Goal: Information Seeking & Learning: Learn about a topic

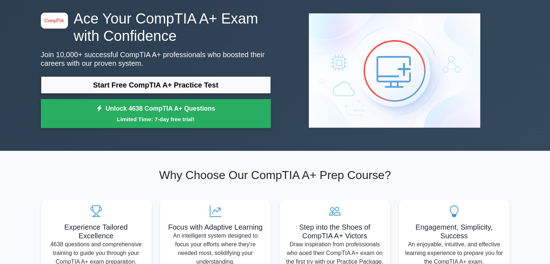
scroll to position [33, 0]
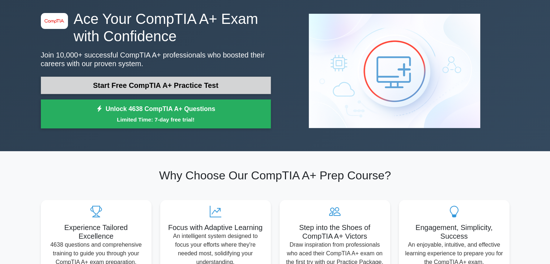
click at [166, 84] on link "Start Free CompTIA A+ Practice Test" at bounding box center [156, 85] width 230 height 17
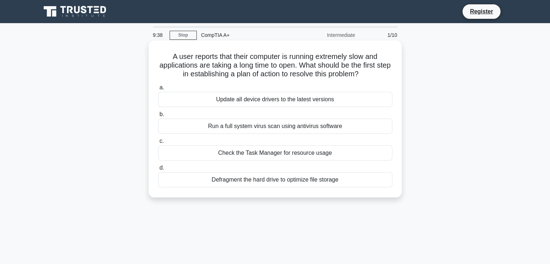
click at [281, 153] on div "Check the Task Manager for resource usage" at bounding box center [275, 152] width 234 height 15
click at [158, 144] on input "c. Check the Task Manager for resource usage" at bounding box center [158, 141] width 0 height 5
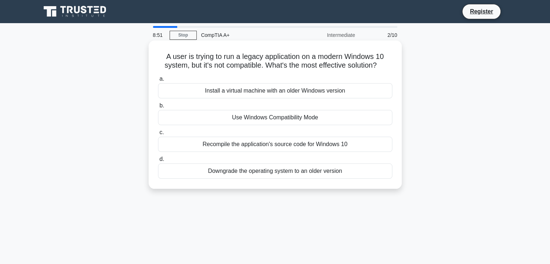
click at [350, 92] on div "Install a virtual machine with an older Windows version" at bounding box center [275, 90] width 234 height 15
click at [158, 81] on input "a. Install a virtual machine with an older Windows version" at bounding box center [158, 79] width 0 height 5
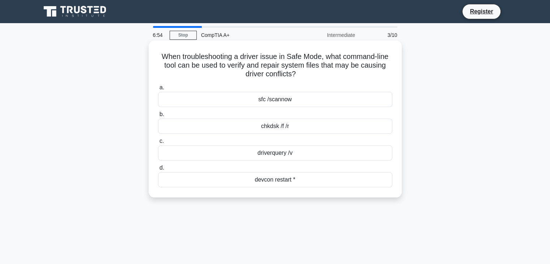
click at [330, 101] on div "sfc /scannow" at bounding box center [275, 99] width 234 height 15
click at [158, 90] on input "a. sfc /scannow" at bounding box center [158, 87] width 0 height 5
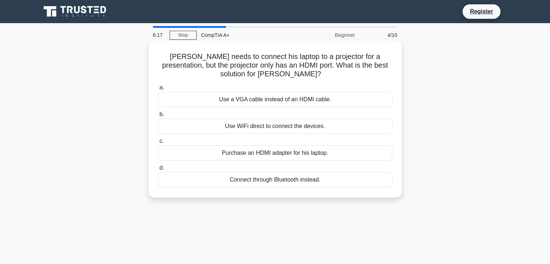
click at [249, 160] on div "Purchase an HDMI adapter for his laptop." at bounding box center [275, 152] width 234 height 15
click at [158, 144] on input "c. Purchase an HDMI adapter for his laptop." at bounding box center [158, 141] width 0 height 5
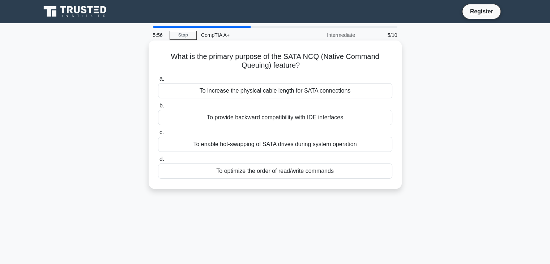
click at [348, 171] on div "To optimize the order of read/write commands" at bounding box center [275, 170] width 234 height 15
click at [158, 162] on input "d. To optimize the order of read/write commands" at bounding box center [158, 159] width 0 height 5
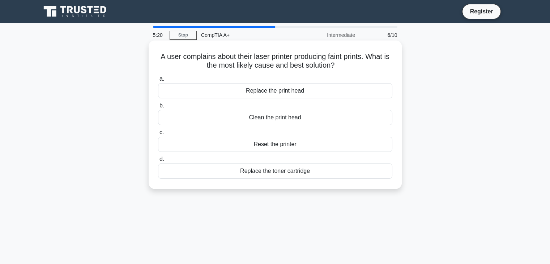
click at [327, 123] on div "Clean the print head" at bounding box center [275, 117] width 234 height 15
click at [158, 108] on input "b. Clean the print head" at bounding box center [158, 105] width 0 height 5
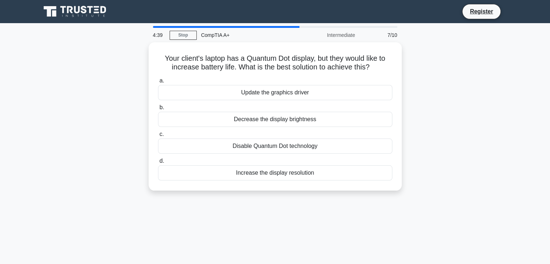
drag, startPoint x: 160, startPoint y: 54, endPoint x: 428, endPoint y: 202, distance: 306.5
click at [428, 202] on div "4:39 Stop CompTIA A+ Intermediate 7/10 Your client's laptop has a Quantum Dot d…" at bounding box center [275, 207] width 477 height 362
copy div "Your client's laptop has a Quantum Dot display, but they would like to increase…"
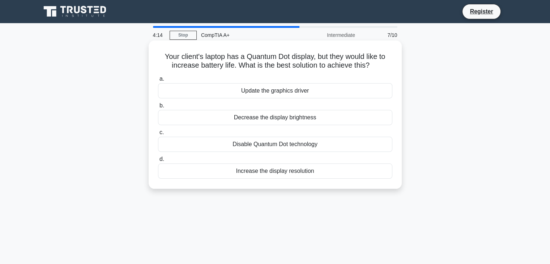
click at [268, 118] on div "Decrease the display brightness" at bounding box center [275, 117] width 234 height 15
click at [158, 108] on input "b. Decrease the display brightness" at bounding box center [158, 105] width 0 height 5
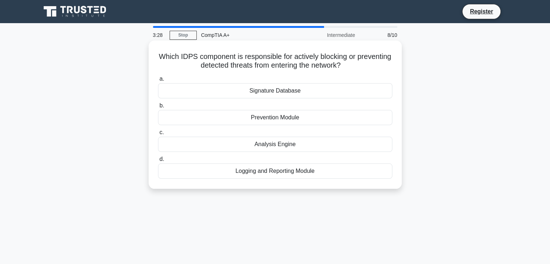
click at [321, 169] on div "Logging and Reporting Module" at bounding box center [275, 170] width 234 height 15
click at [158, 162] on input "d. Logging and Reporting Module" at bounding box center [158, 159] width 0 height 5
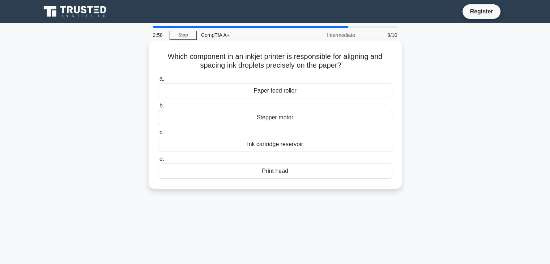
click at [301, 174] on div "Print head" at bounding box center [275, 170] width 234 height 15
click at [158, 162] on input "d. Print head" at bounding box center [158, 159] width 0 height 5
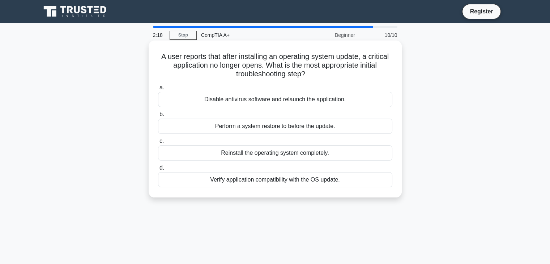
click at [326, 183] on div "Verify application compatibility with the OS update." at bounding box center [275, 179] width 234 height 15
click at [158, 170] on input "d. Verify application compatibility with the OS update." at bounding box center [158, 168] width 0 height 5
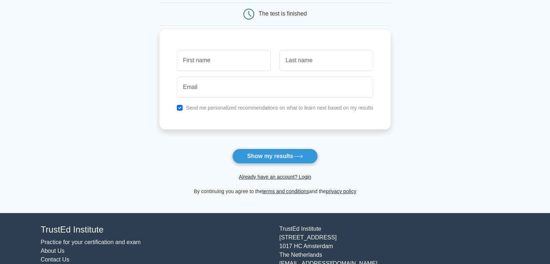
scroll to position [73, 0]
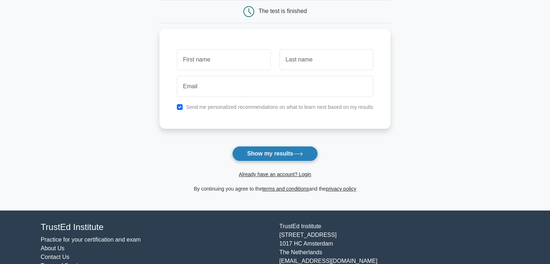
click at [284, 150] on button "Show my results" at bounding box center [274, 153] width 85 height 15
click at [290, 175] on link "Already have an account? Login" at bounding box center [275, 174] width 72 height 6
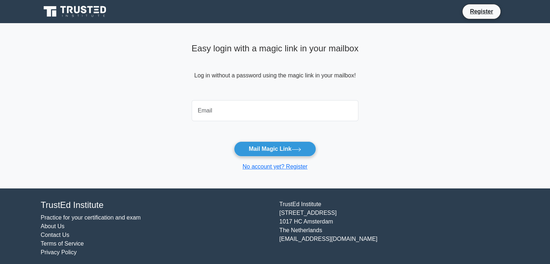
click at [255, 118] on input "email" at bounding box center [275, 110] width 167 height 21
type input "gpbandeirinha@gmail.com"
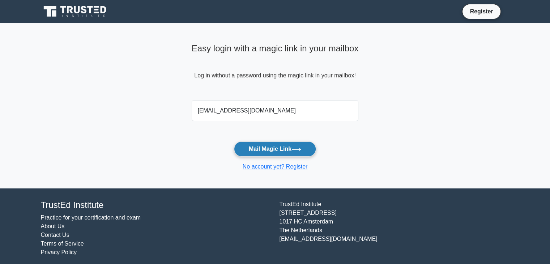
click at [295, 149] on icon at bounding box center [297, 150] width 10 height 4
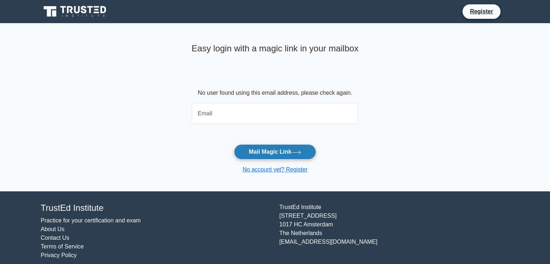
click at [289, 148] on button "Mail Magic Link" at bounding box center [275, 151] width 82 height 15
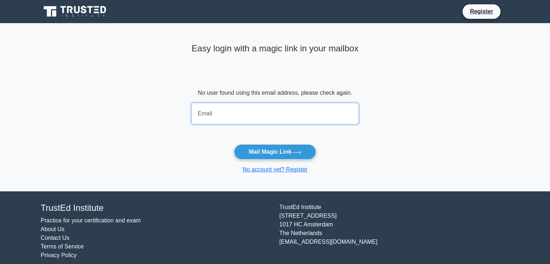
click at [300, 115] on input "email" at bounding box center [275, 113] width 167 height 21
type input "tobiascastanhas@gmail.com"
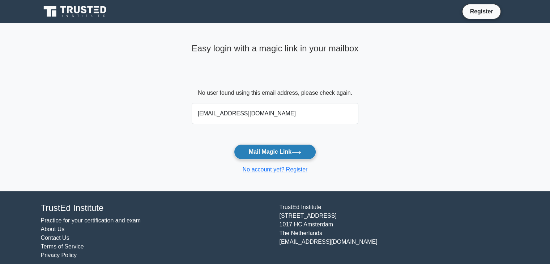
click at [289, 152] on button "Mail Magic Link" at bounding box center [275, 151] width 82 height 15
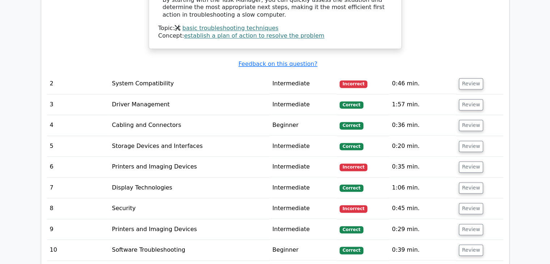
scroll to position [994, 0]
click at [229, 73] on td "System Compatibility" at bounding box center [189, 83] width 161 height 21
click at [475, 78] on button "Review" at bounding box center [471, 83] width 25 height 11
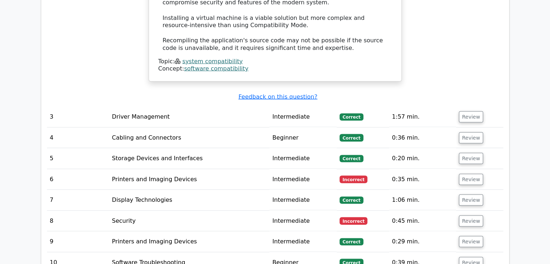
scroll to position [1361, 0]
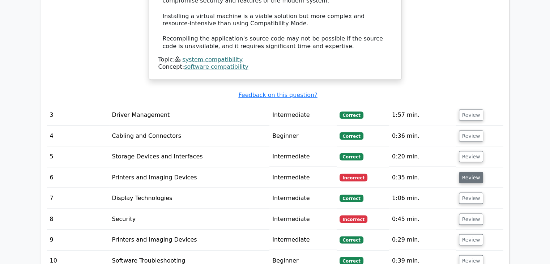
click at [473, 172] on button "Review" at bounding box center [471, 177] width 25 height 11
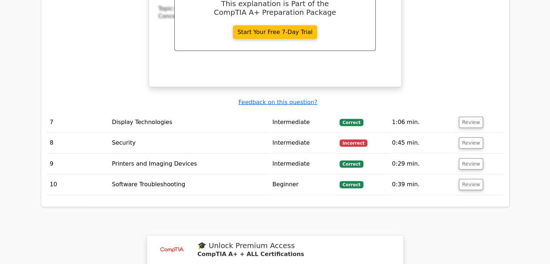
scroll to position [1729, 0]
click at [463, 137] on button "Review" at bounding box center [471, 142] width 25 height 11
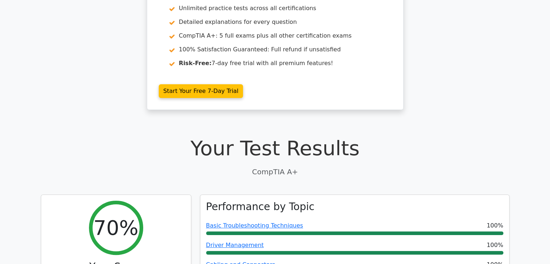
scroll to position [0, 0]
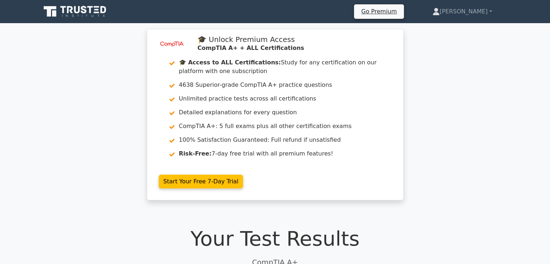
click at [109, 3] on link at bounding box center [75, 11] width 69 height 17
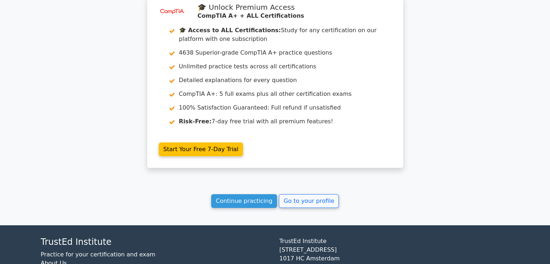
scroll to position [2366, 0]
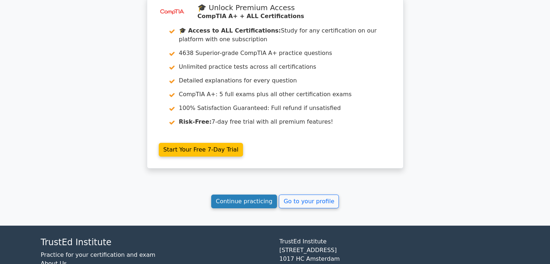
click at [255, 195] on link "Continue practicing" at bounding box center [244, 202] width 66 height 14
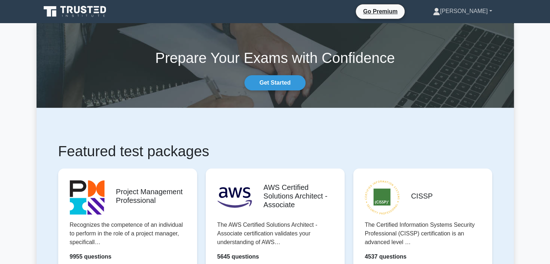
click at [477, 12] on link "[PERSON_NAME]" at bounding box center [463, 11] width 94 height 14
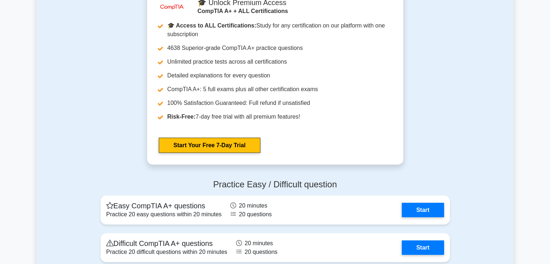
scroll to position [1822, 0]
